Goal: Task Accomplishment & Management: Complete application form

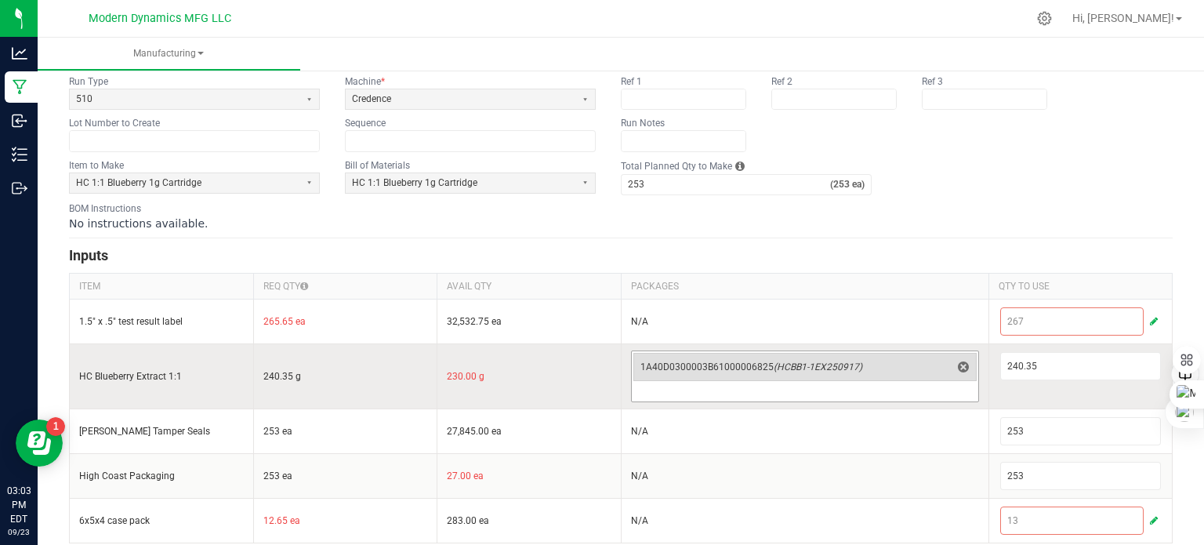
scroll to position [106, 0]
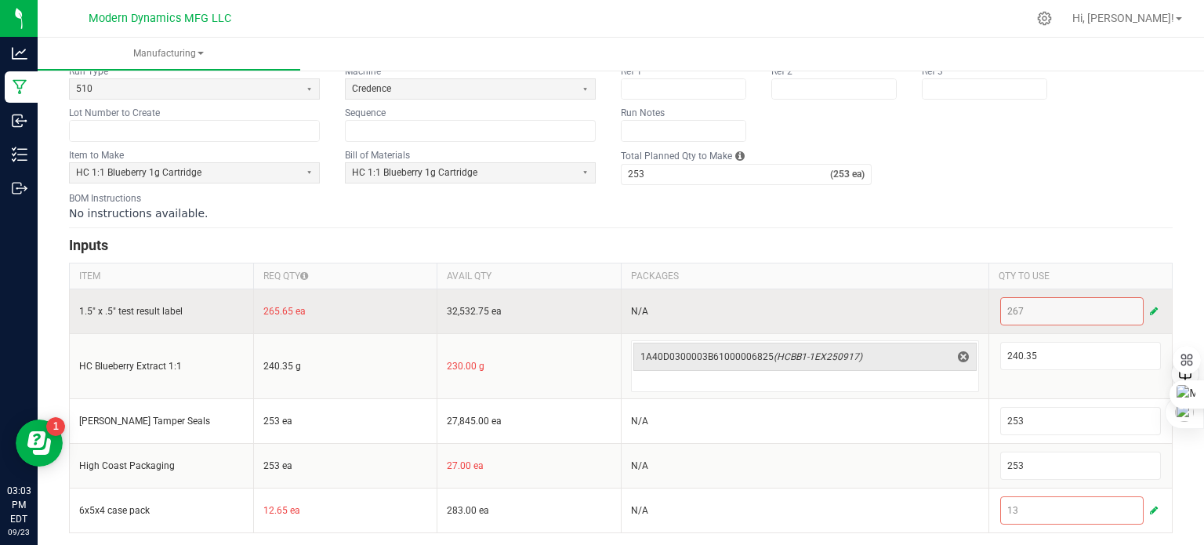
click at [1150, 305] on span "button" at bounding box center [1154, 311] width 8 height 13
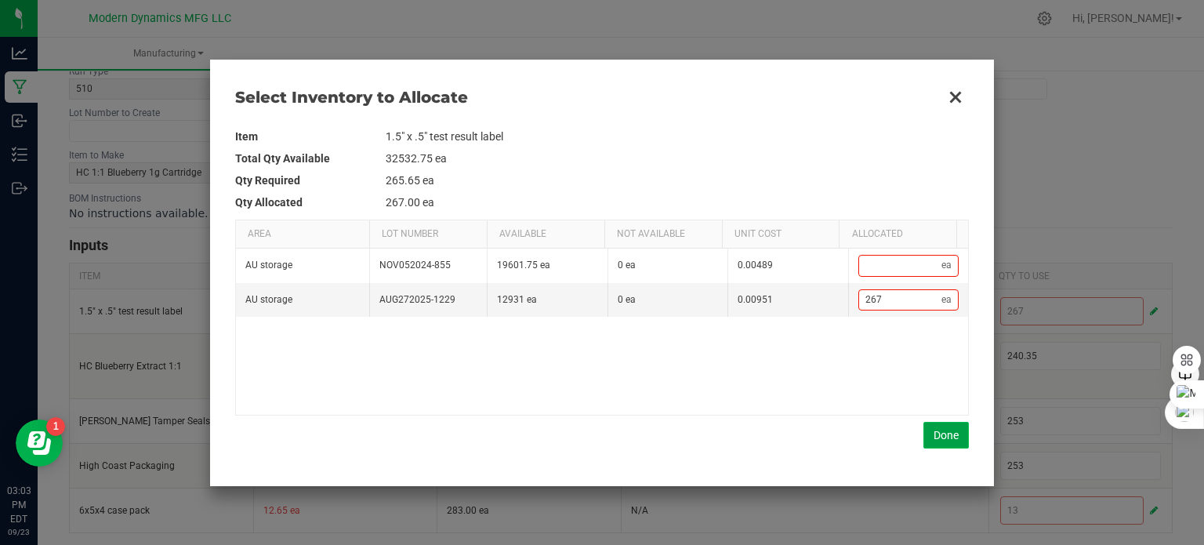
click at [960, 438] on button "Done" at bounding box center [945, 435] width 45 height 27
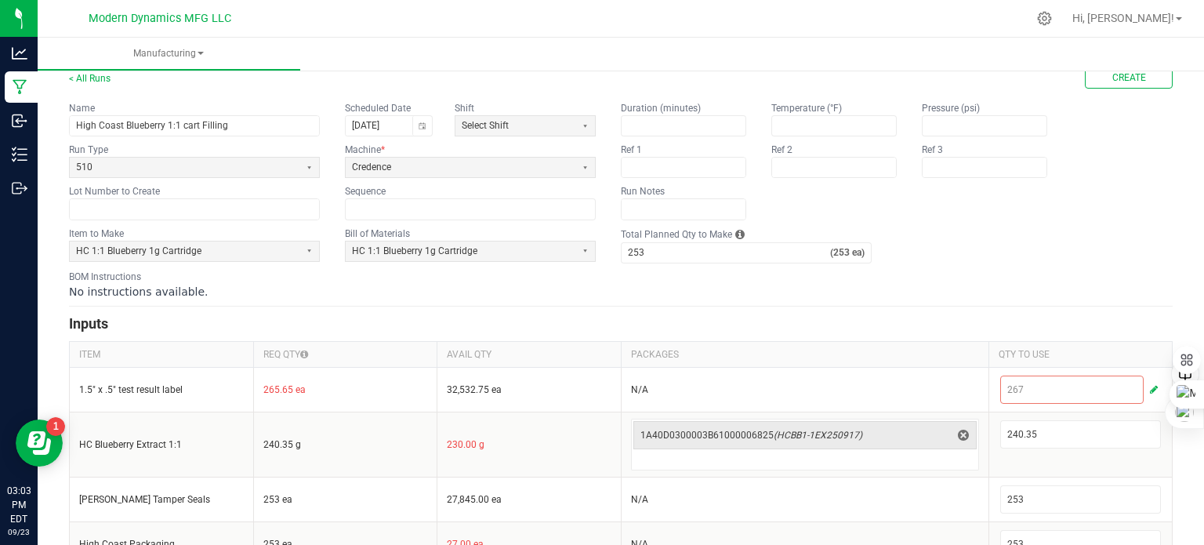
scroll to position [0, 0]
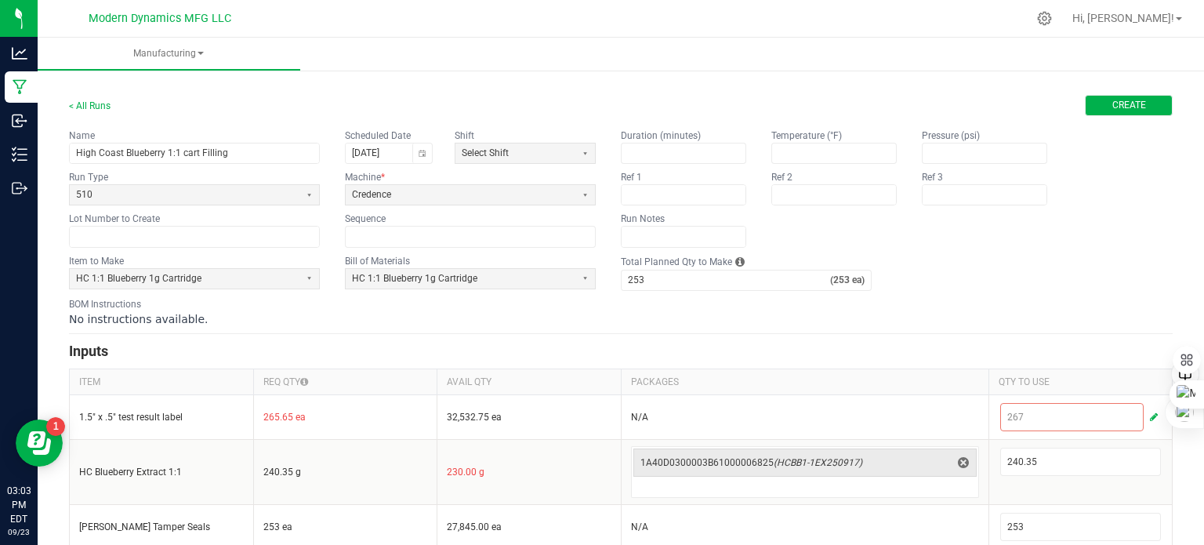
click at [1141, 109] on button "Create" at bounding box center [1128, 105] width 88 height 21
click at [1113, 101] on span "Create" at bounding box center [1129, 105] width 34 height 13
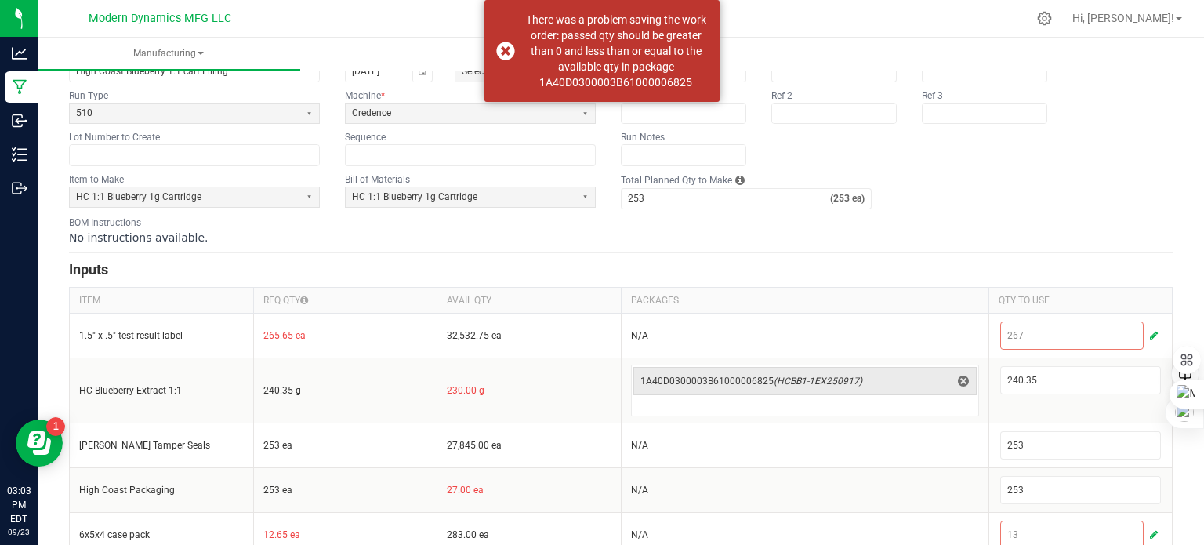
scroll to position [106, 0]
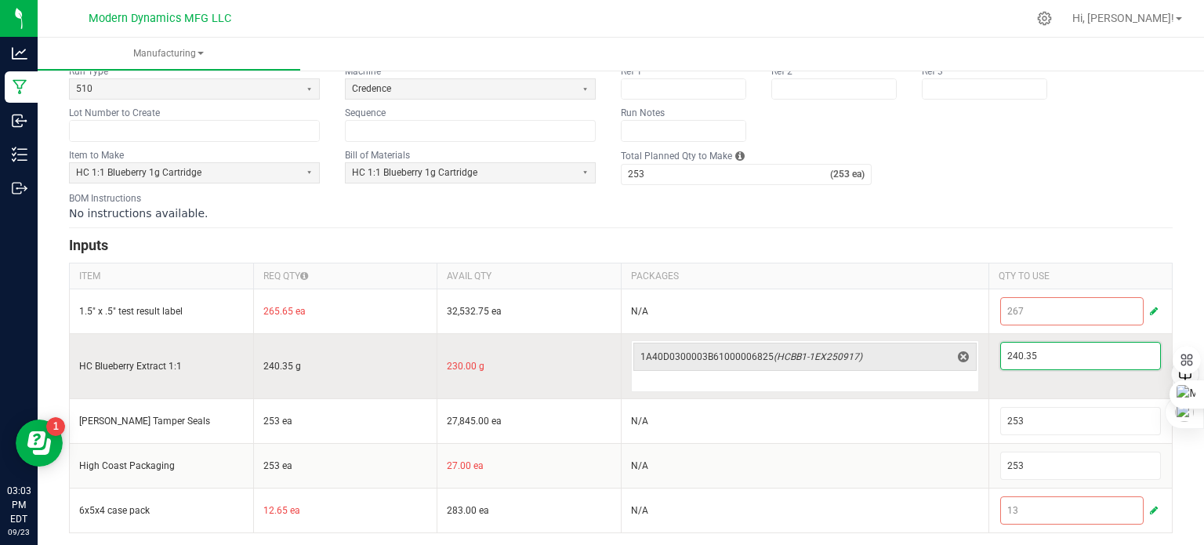
click at [1036, 357] on input "240.35" at bounding box center [1081, 355] width 160 height 27
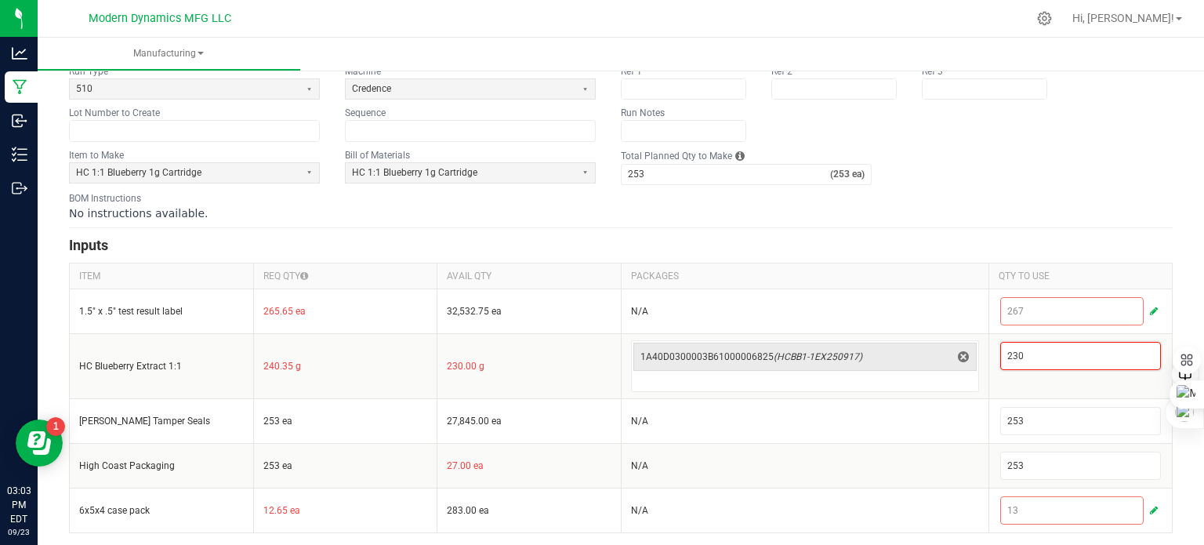
type input "230"
click at [938, 197] on div "BOM Instructions No instructions available." at bounding box center [620, 206] width 1103 height 30
click at [1052, 20] on icon at bounding box center [1044, 18] width 16 height 16
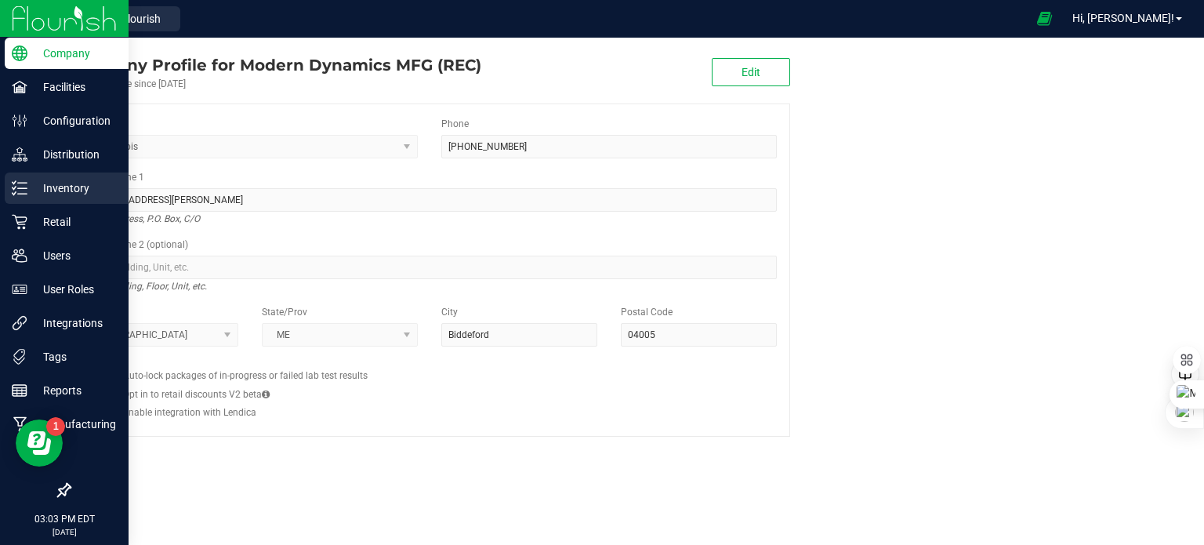
click at [19, 194] on line at bounding box center [22, 194] width 9 height 0
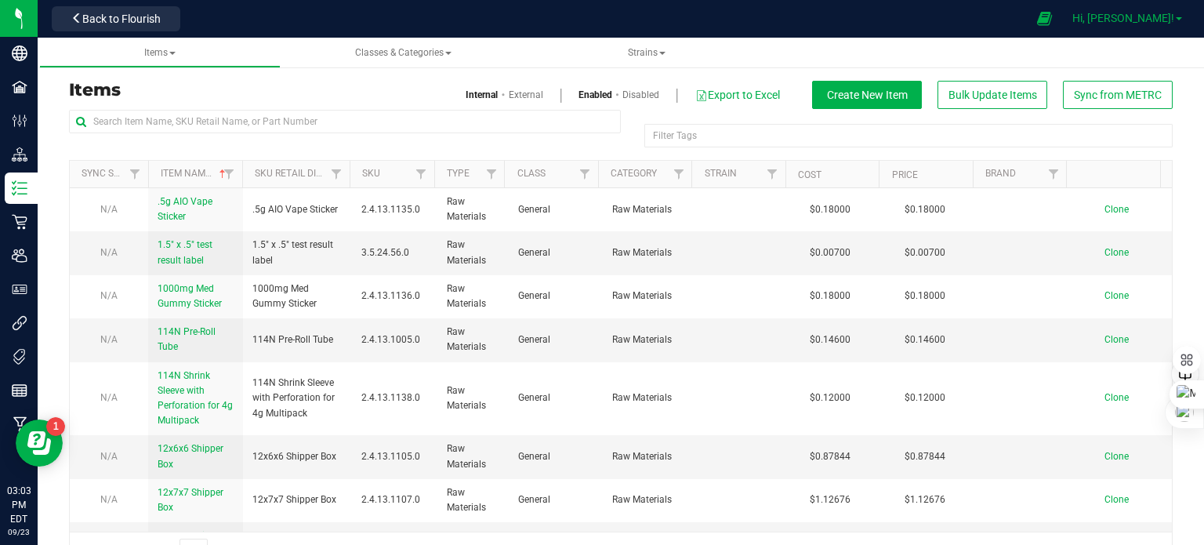
click at [1175, 20] on link "Hi, [PERSON_NAME]!" at bounding box center [1127, 18] width 122 height 16
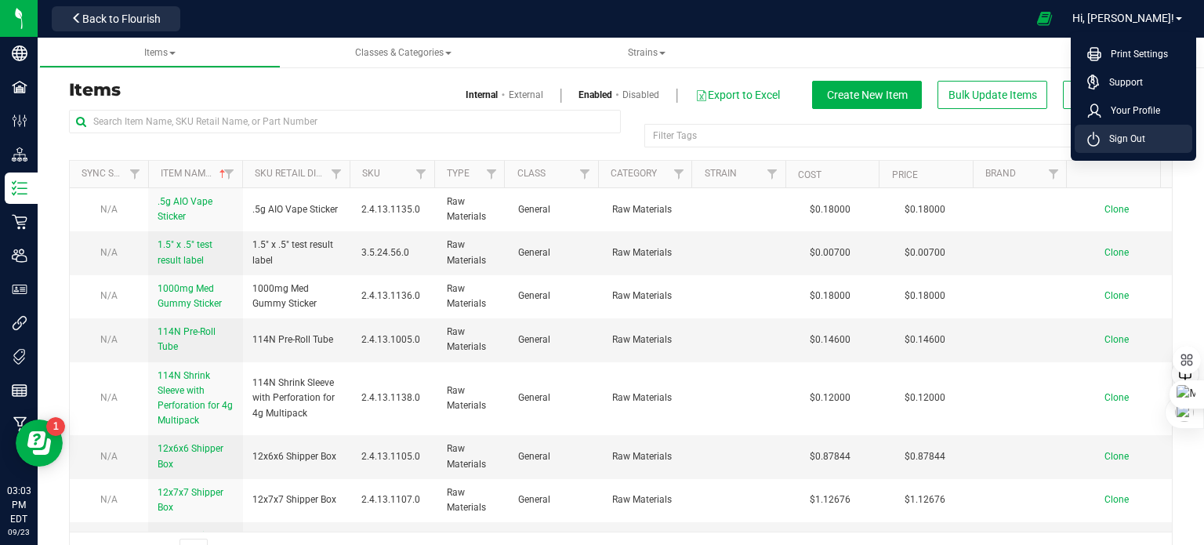
click at [1148, 147] on li "Sign Out" at bounding box center [1133, 139] width 118 height 28
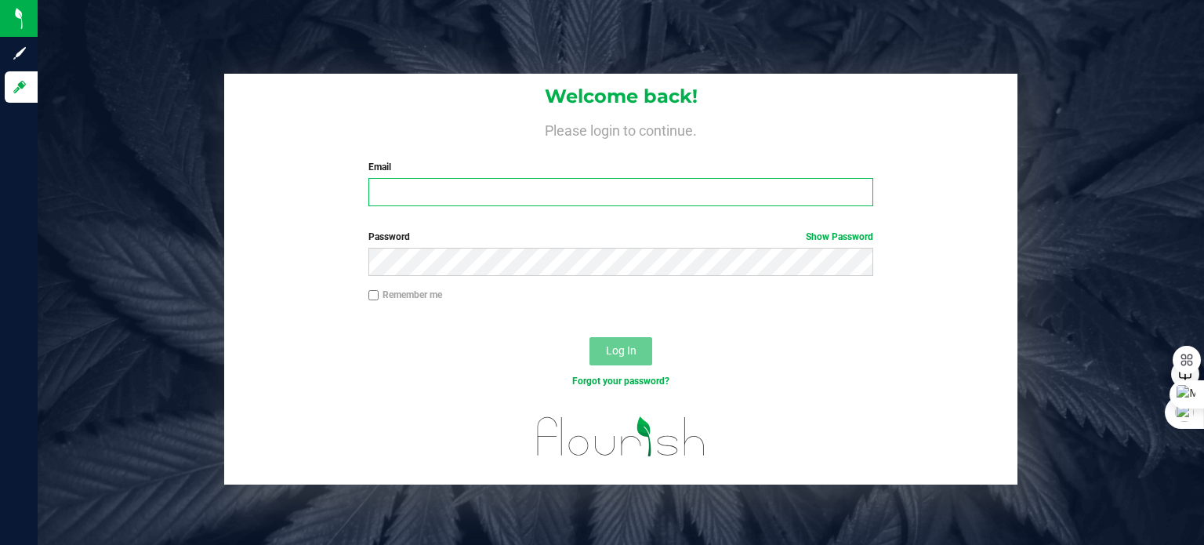
click at [480, 192] on input "Email" at bounding box center [620, 192] width 505 height 28
click at [434, 187] on input "Email" at bounding box center [620, 192] width 505 height 28
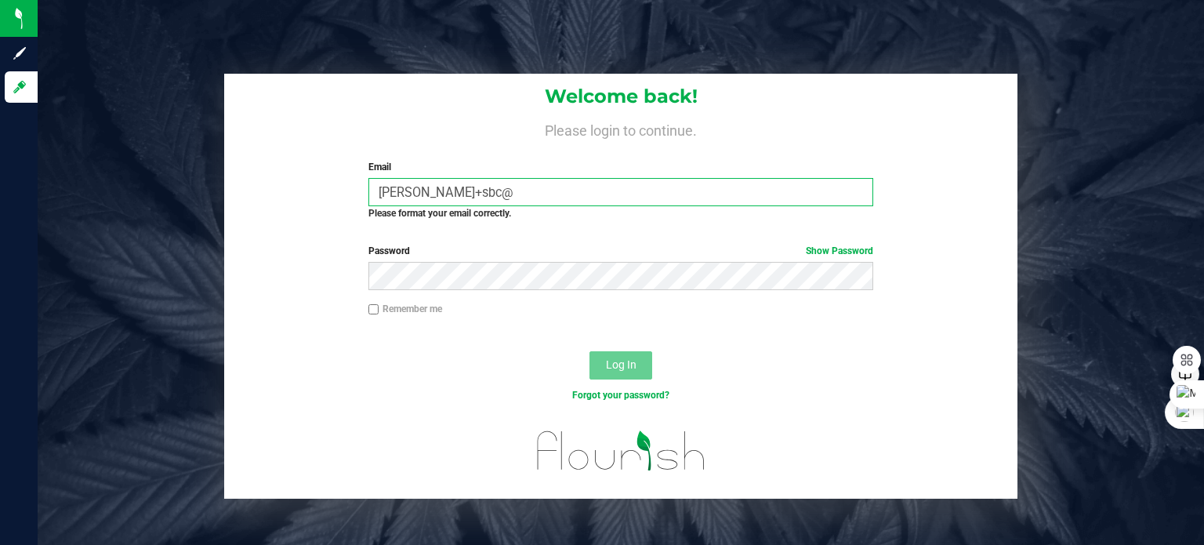
type input "[PERSON_NAME][EMAIL_ADDRESS][DOMAIN_NAME]"
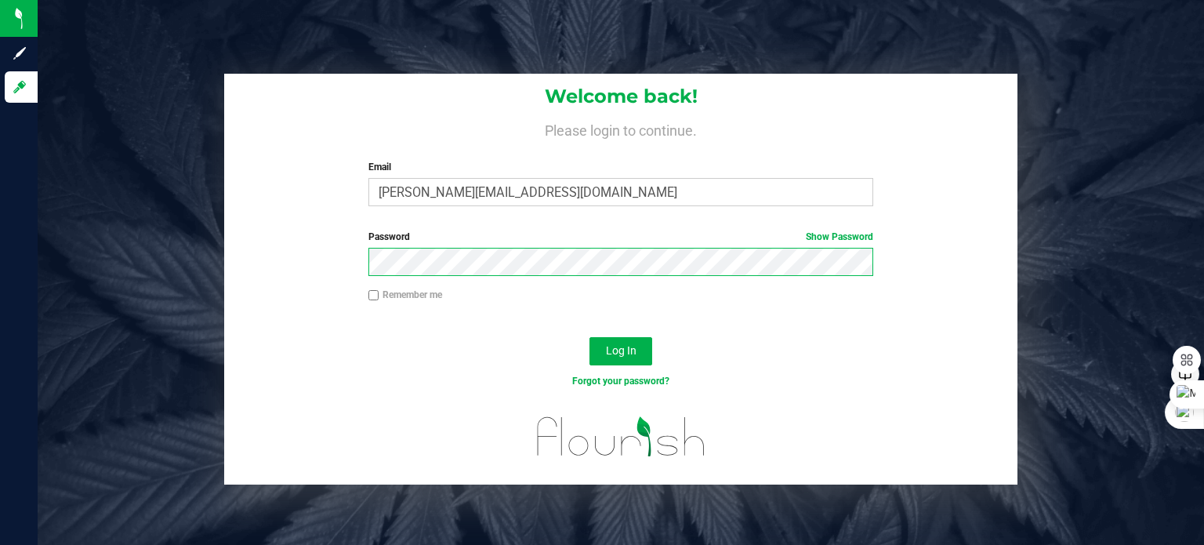
click at [589, 337] on button "Log In" at bounding box center [620, 351] width 63 height 28
